Goal: Navigation & Orientation: Understand site structure

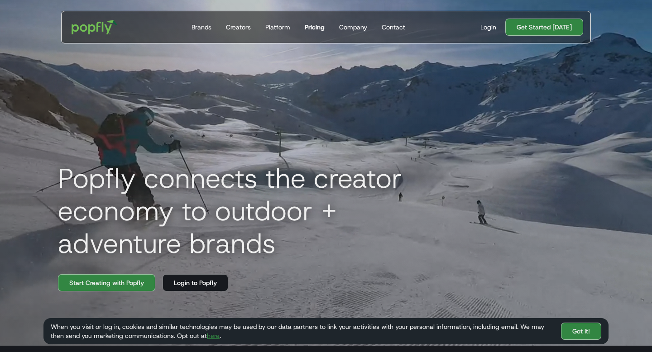
click at [319, 24] on div "Pricing" at bounding box center [315, 27] width 20 height 9
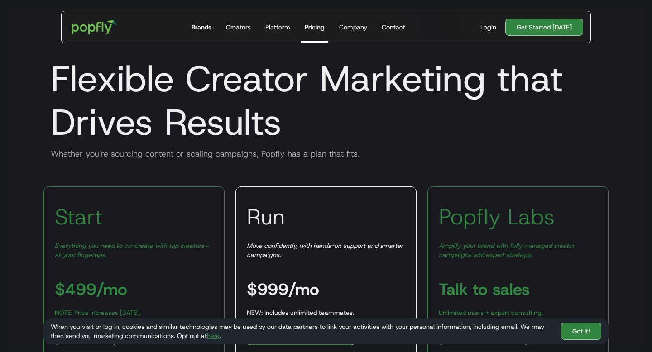
click at [206, 25] on div "Brands" at bounding box center [202, 27] width 20 height 9
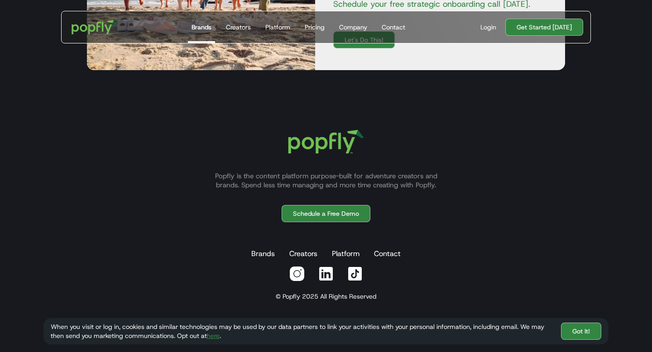
scroll to position [1690, 0]
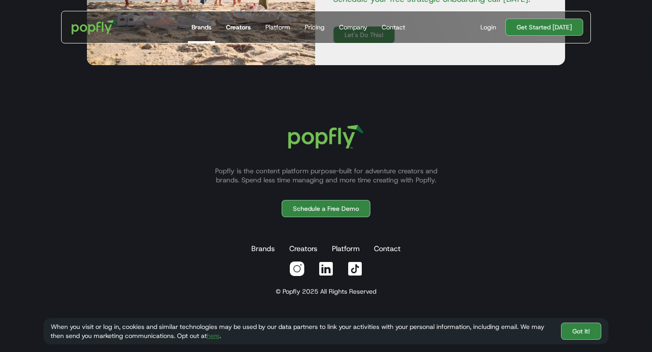
click at [239, 28] on div "Creators" at bounding box center [238, 27] width 25 height 9
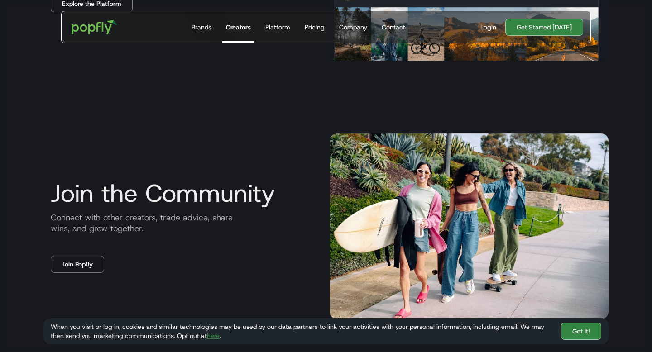
scroll to position [1406, 0]
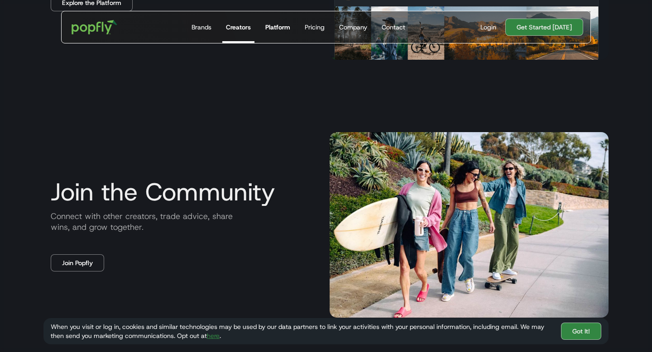
click at [286, 26] on div "Platform" at bounding box center [277, 27] width 25 height 9
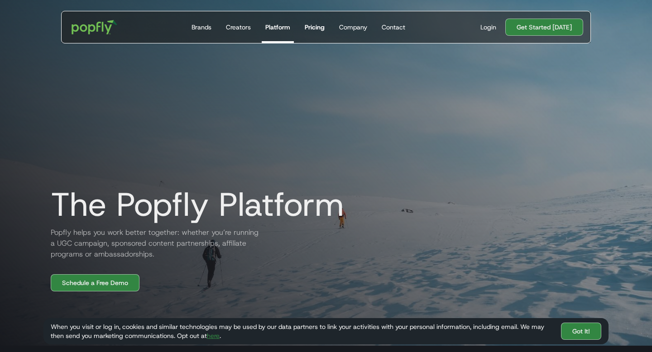
click at [321, 30] on div "Pricing" at bounding box center [315, 27] width 20 height 9
